Goal: Task Accomplishment & Management: Complete application form

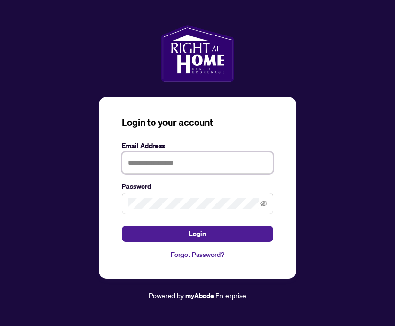
type input "**********"
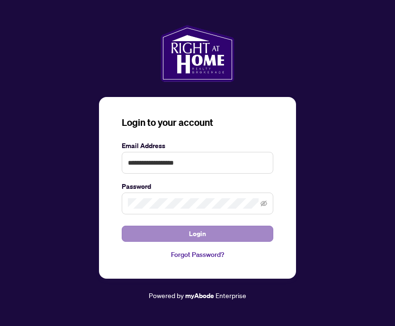
click at [203, 240] on span "Login" at bounding box center [197, 233] width 17 height 15
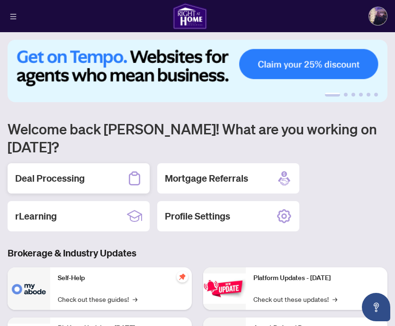
click at [93, 163] on div "Deal Processing" at bounding box center [79, 178] width 142 height 30
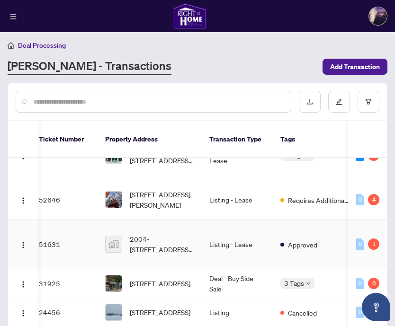
scroll to position [27, 7]
click at [176, 235] on span "2004-[STREET_ADDRESS][PERSON_NAME]" at bounding box center [162, 244] width 64 height 21
click at [333, 241] on td "Approved" at bounding box center [315, 245] width 84 height 50
click at [60, 233] on td "51631" at bounding box center [64, 245] width 66 height 50
click at [22, 242] on img "button" at bounding box center [23, 246] width 8 height 8
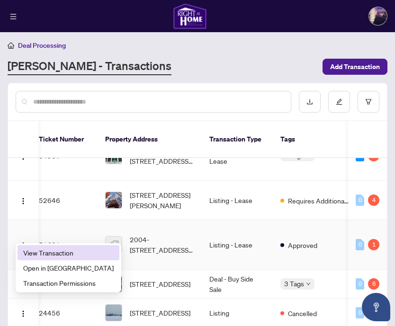
click at [54, 257] on span "View Transaction" at bounding box center [68, 253] width 90 height 10
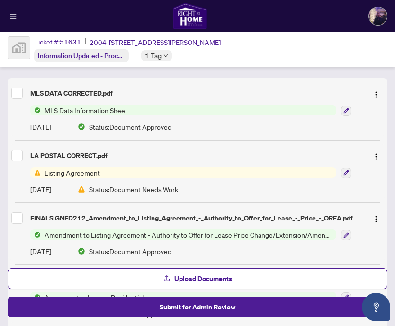
scroll to position [135, 0]
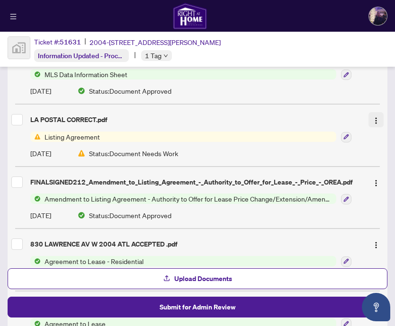
click at [375, 117] on img "button" at bounding box center [376, 121] width 8 height 8
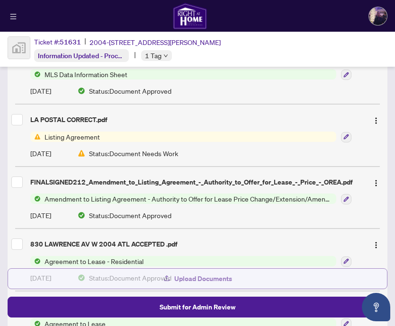
click at [196, 285] on span "Upload Documents" at bounding box center [203, 278] width 58 height 15
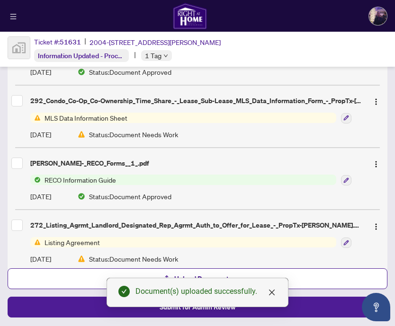
scroll to position [466, 0]
click at [270, 288] on link "Close" at bounding box center [272, 293] width 10 height 10
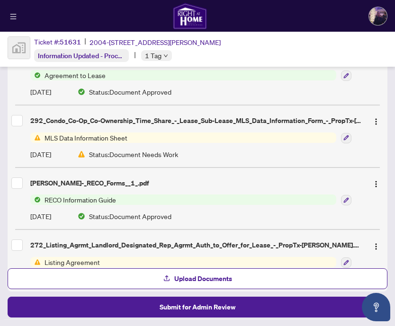
scroll to position [498, 0]
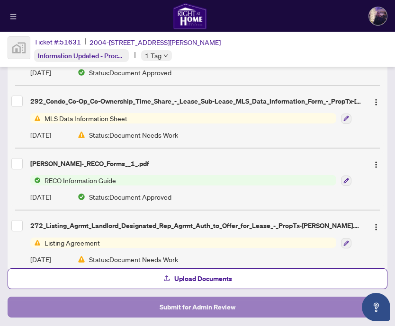
click at [175, 303] on span "Submit for Admin Review" at bounding box center [198, 307] width 76 height 15
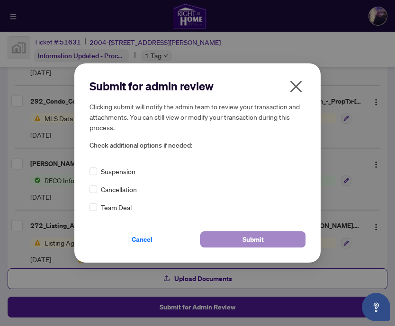
click at [233, 241] on button "Submit" at bounding box center [252, 240] width 105 height 16
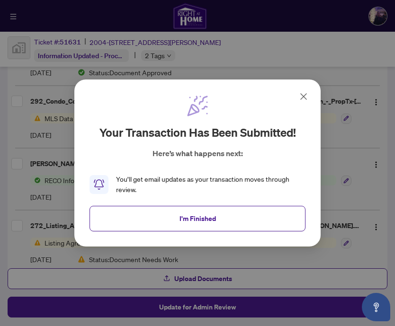
click at [304, 101] on icon at bounding box center [303, 96] width 11 height 11
